Goal: Task Accomplishment & Management: Manage account settings

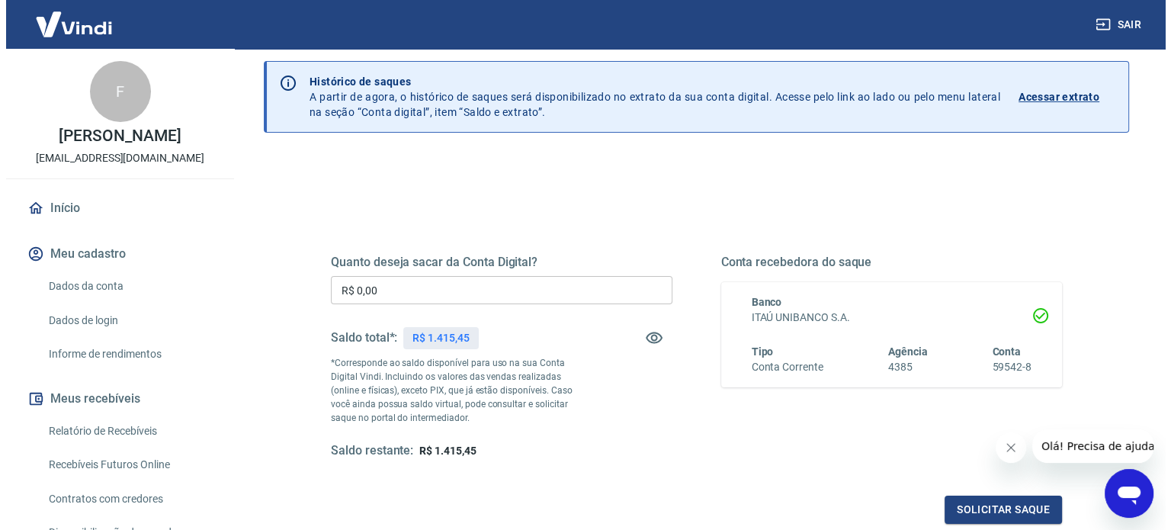
scroll to position [76, 0]
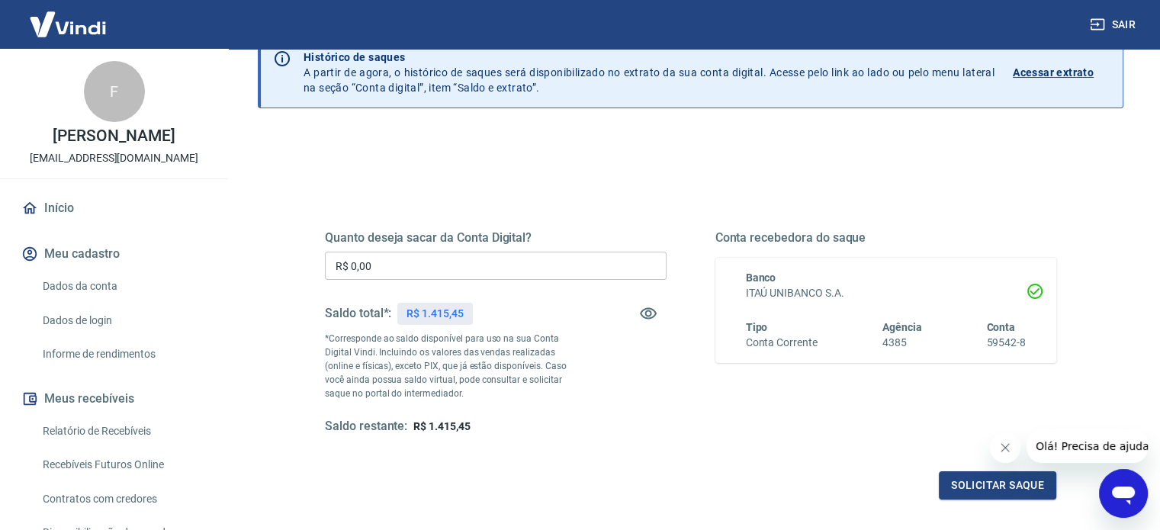
click at [459, 262] on input "R$ 0,00" at bounding box center [496, 266] width 342 height 28
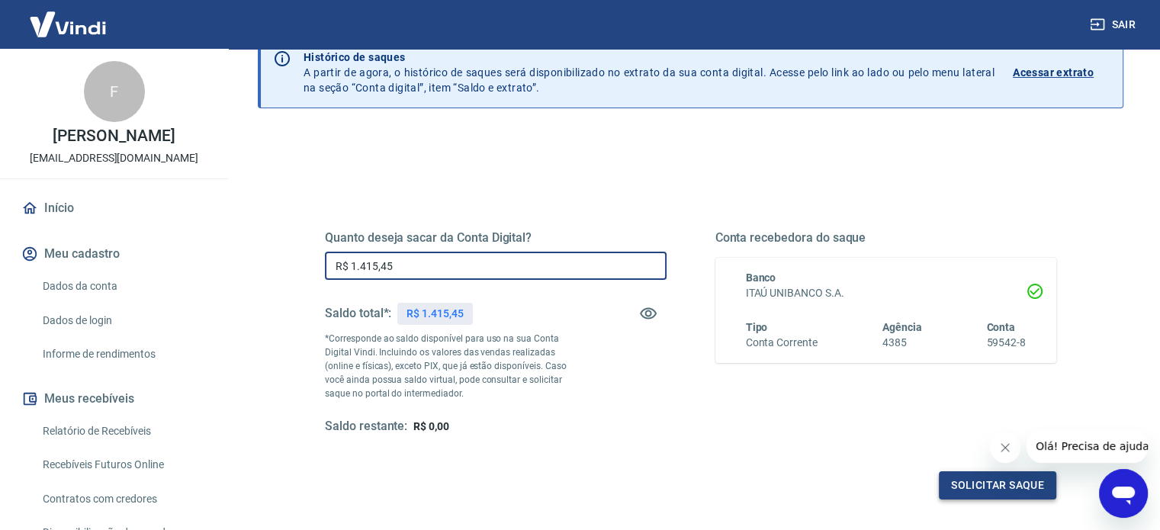
type input "R$ 1.415,45"
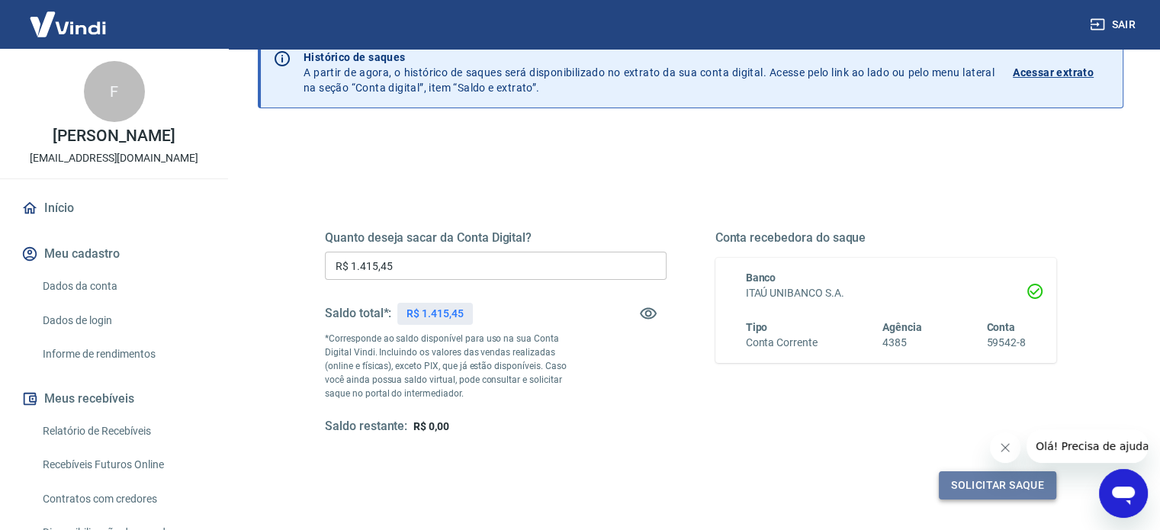
click at [993, 480] on button "Solicitar saque" at bounding box center [997, 485] width 117 height 28
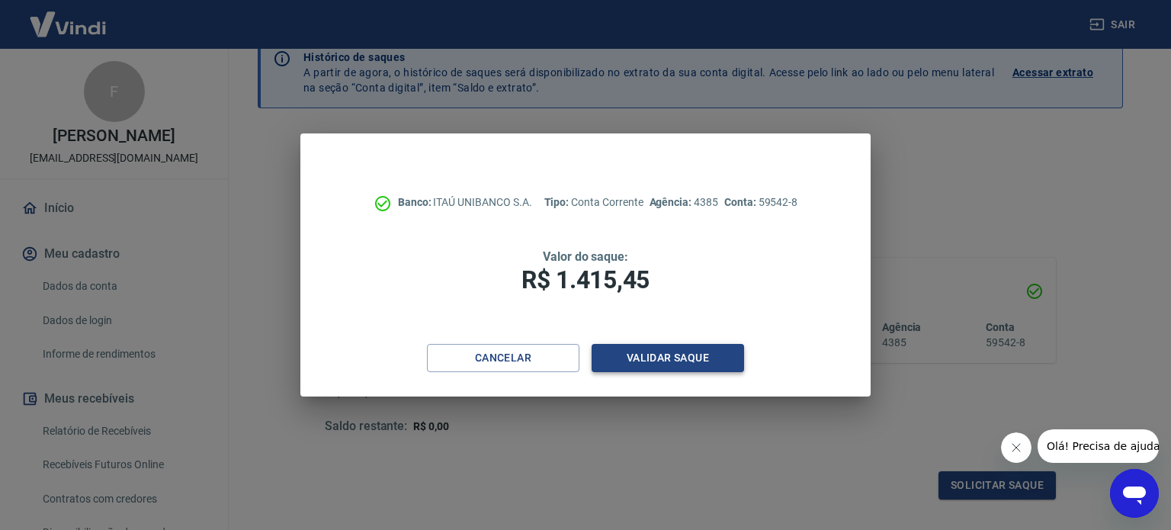
click at [685, 356] on button "Validar saque" at bounding box center [668, 358] width 152 height 28
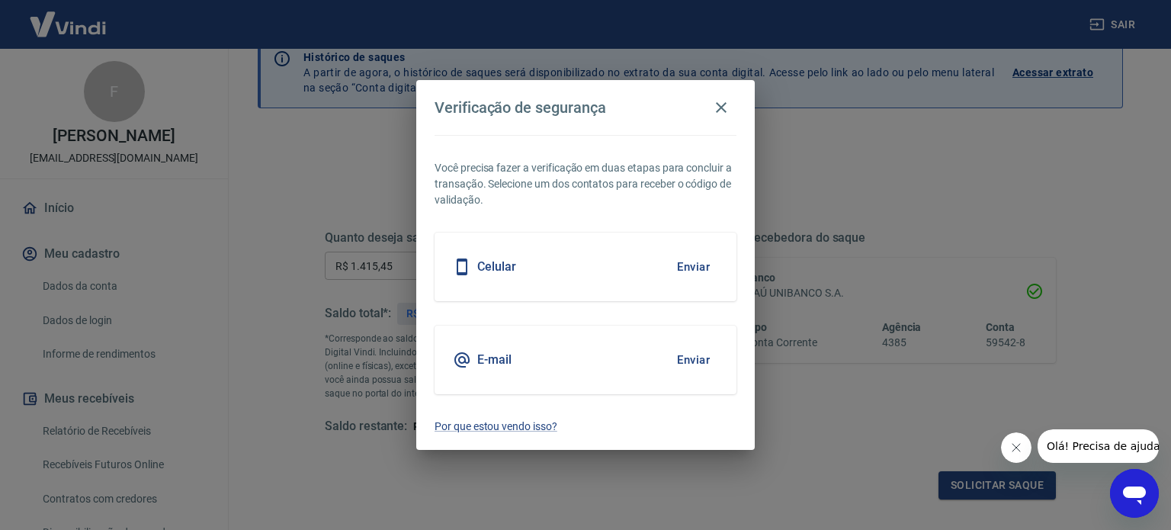
click at [544, 264] on div "Celular Enviar" at bounding box center [586, 267] width 302 height 69
click at [697, 267] on button "Enviar" at bounding box center [694, 267] width 50 height 32
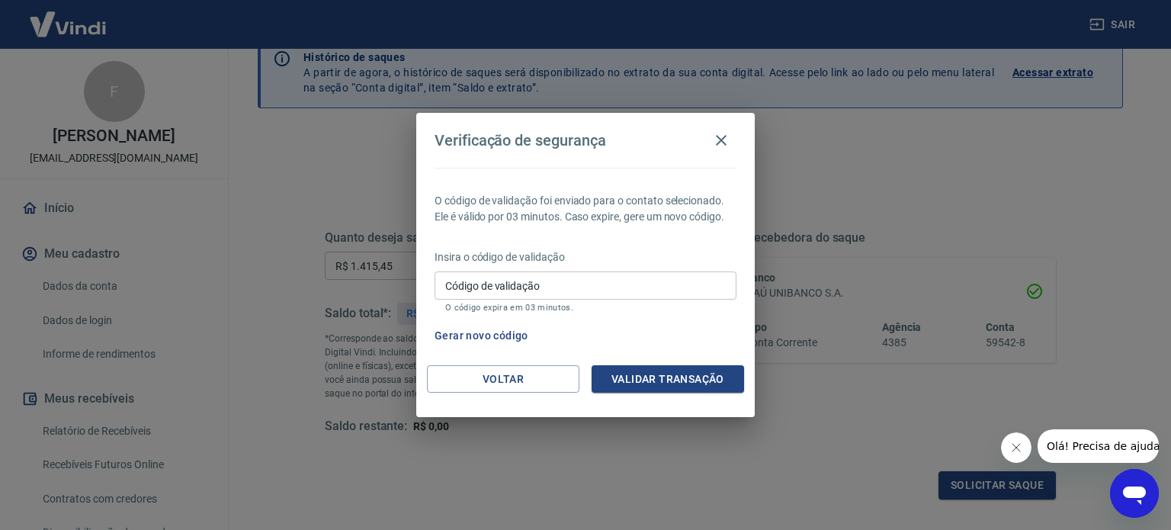
click at [496, 335] on button "Gerar novo código" at bounding box center [482, 336] width 106 height 28
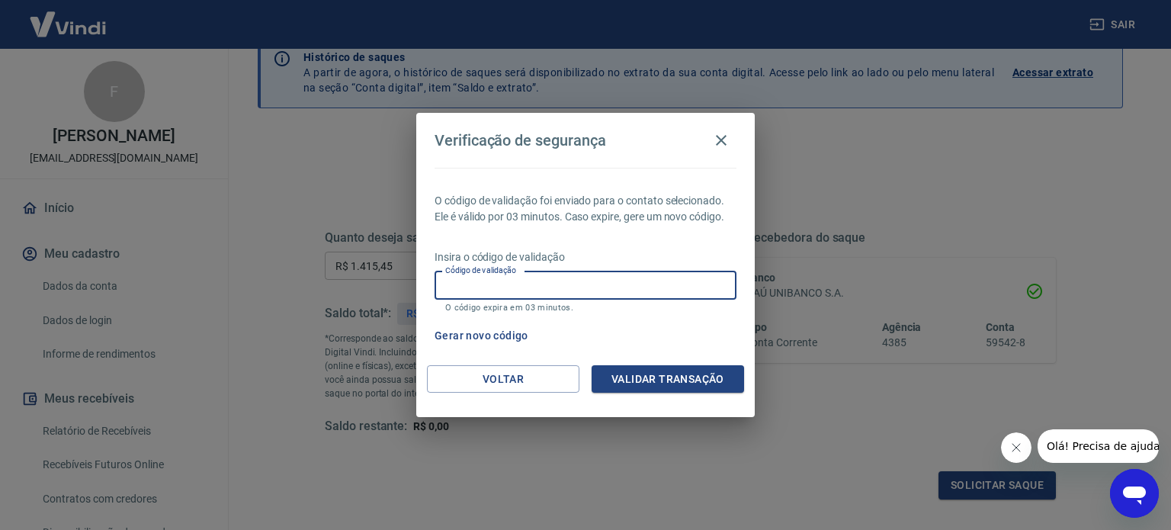
click at [570, 290] on input "Código de validação" at bounding box center [586, 285] width 302 height 28
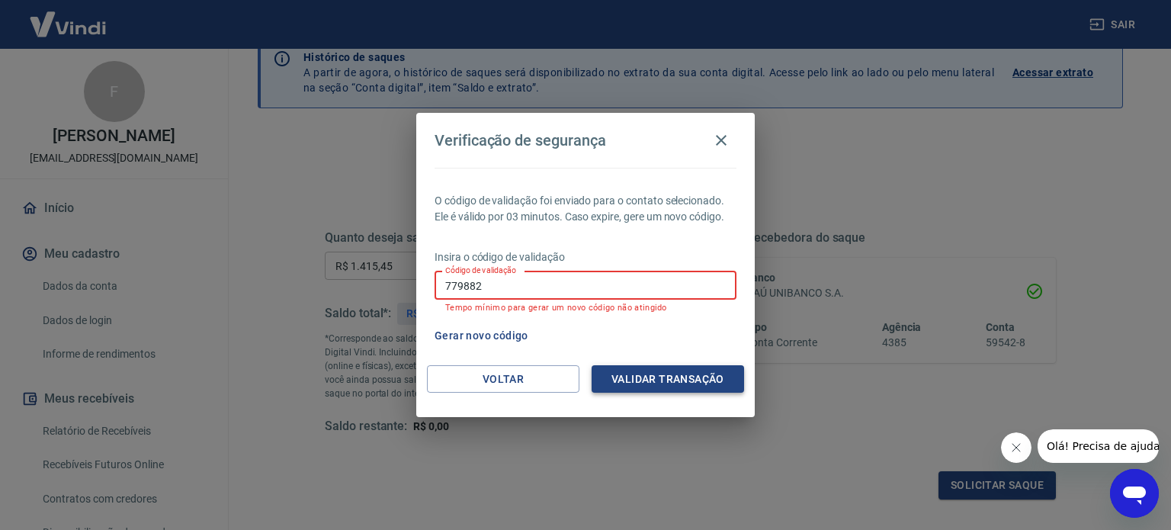
type input "779882"
click at [701, 386] on button "Validar transação" at bounding box center [668, 379] width 152 height 28
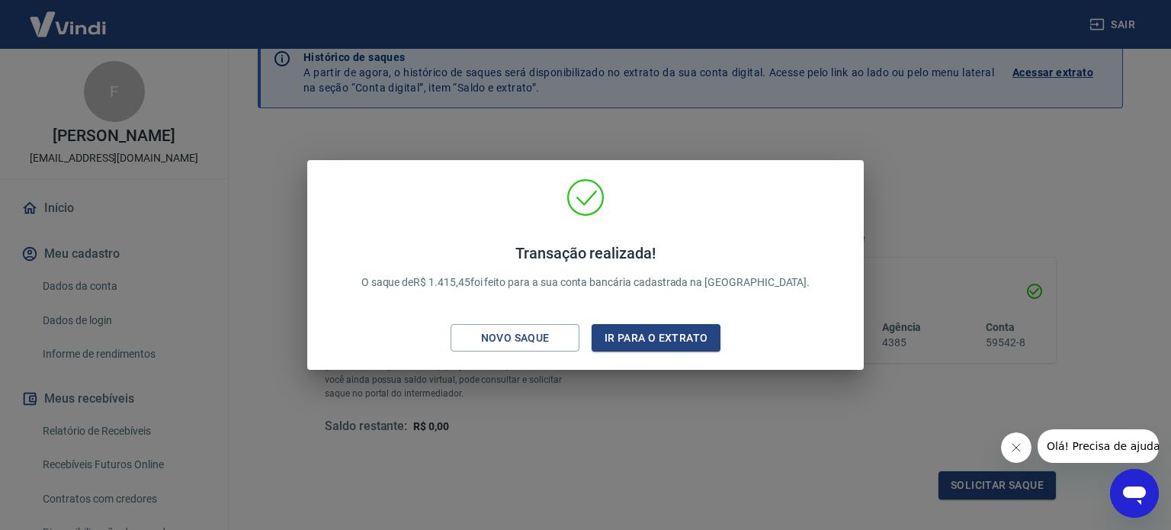
click at [864, 116] on div "Transação realizada! O saque de R$ 1.415,45 foi feito para a sua conta bancária…" at bounding box center [585, 265] width 1171 height 530
